Goal: Find specific page/section: Find specific page/section

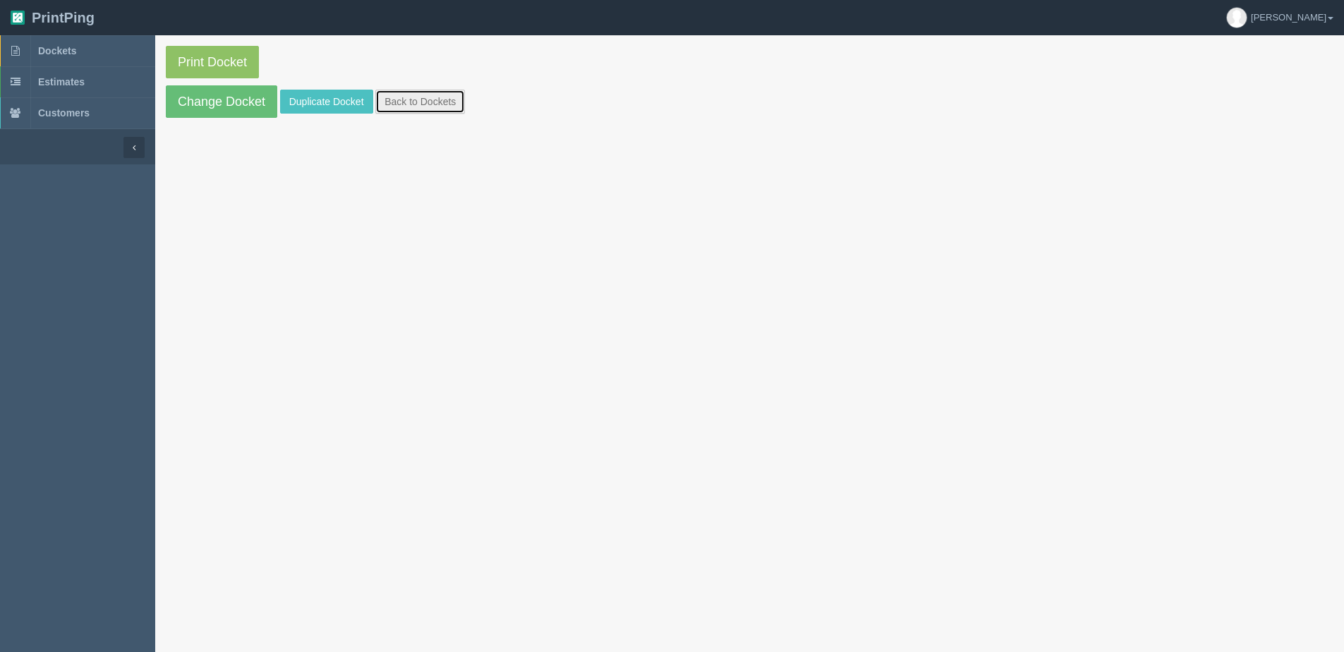
click at [431, 103] on link "Back to Dockets" at bounding box center [420, 102] width 90 height 24
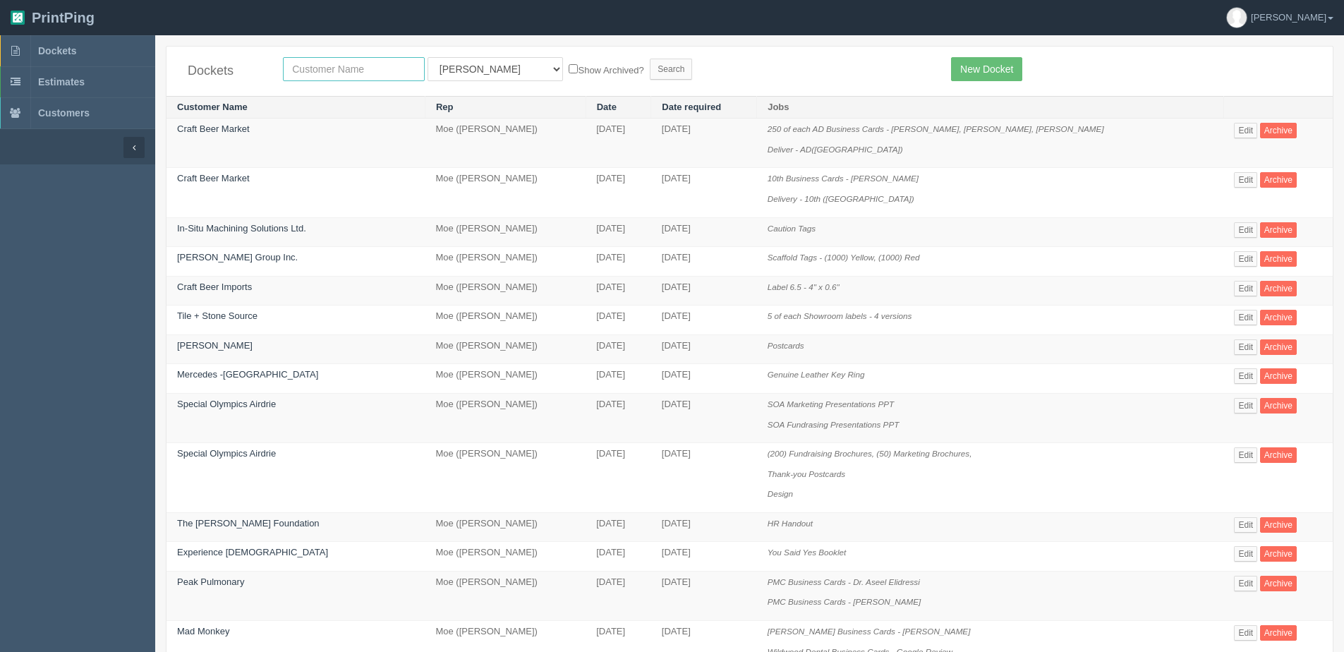
click at [333, 78] on input "text" at bounding box center [354, 69] width 142 height 24
type input "[PERSON_NAME] and co"
click at [650, 59] on input "Search" at bounding box center [671, 69] width 42 height 21
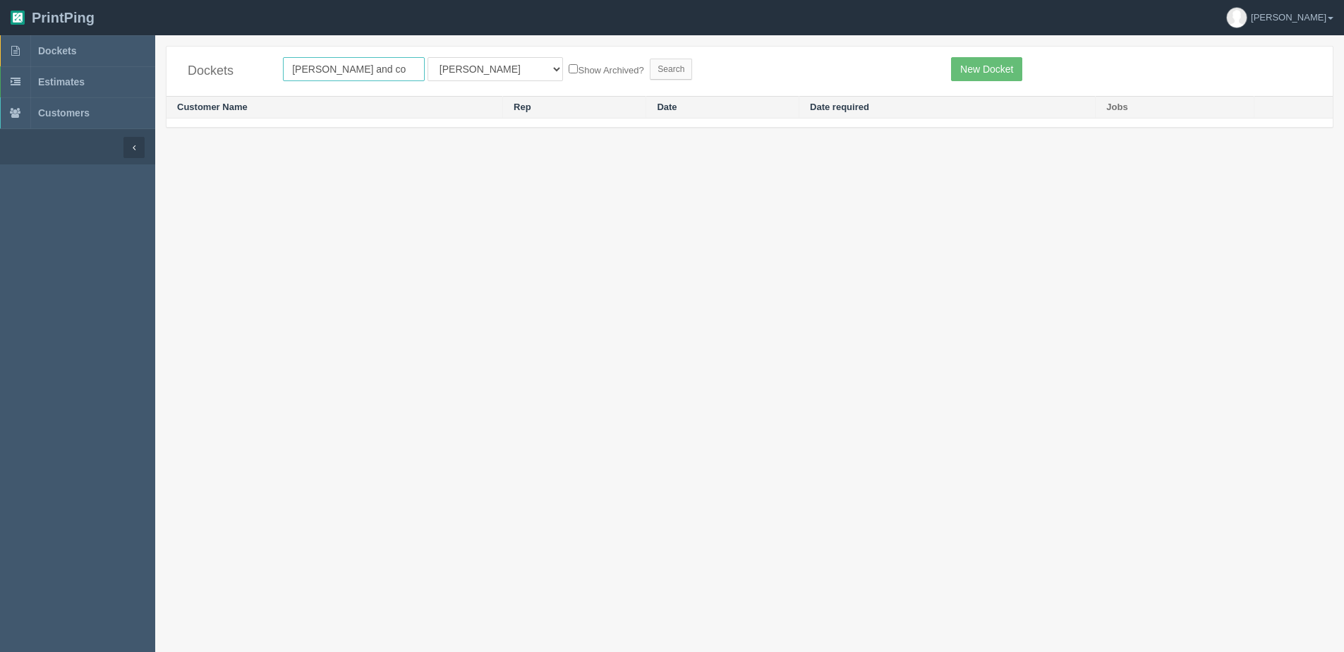
click at [363, 78] on input "[PERSON_NAME] and co" at bounding box center [354, 69] width 142 height 24
type input "[PERSON_NAME]"
click at [650, 59] on input "Search" at bounding box center [671, 69] width 42 height 21
